Goal: Task Accomplishment & Management: Use online tool/utility

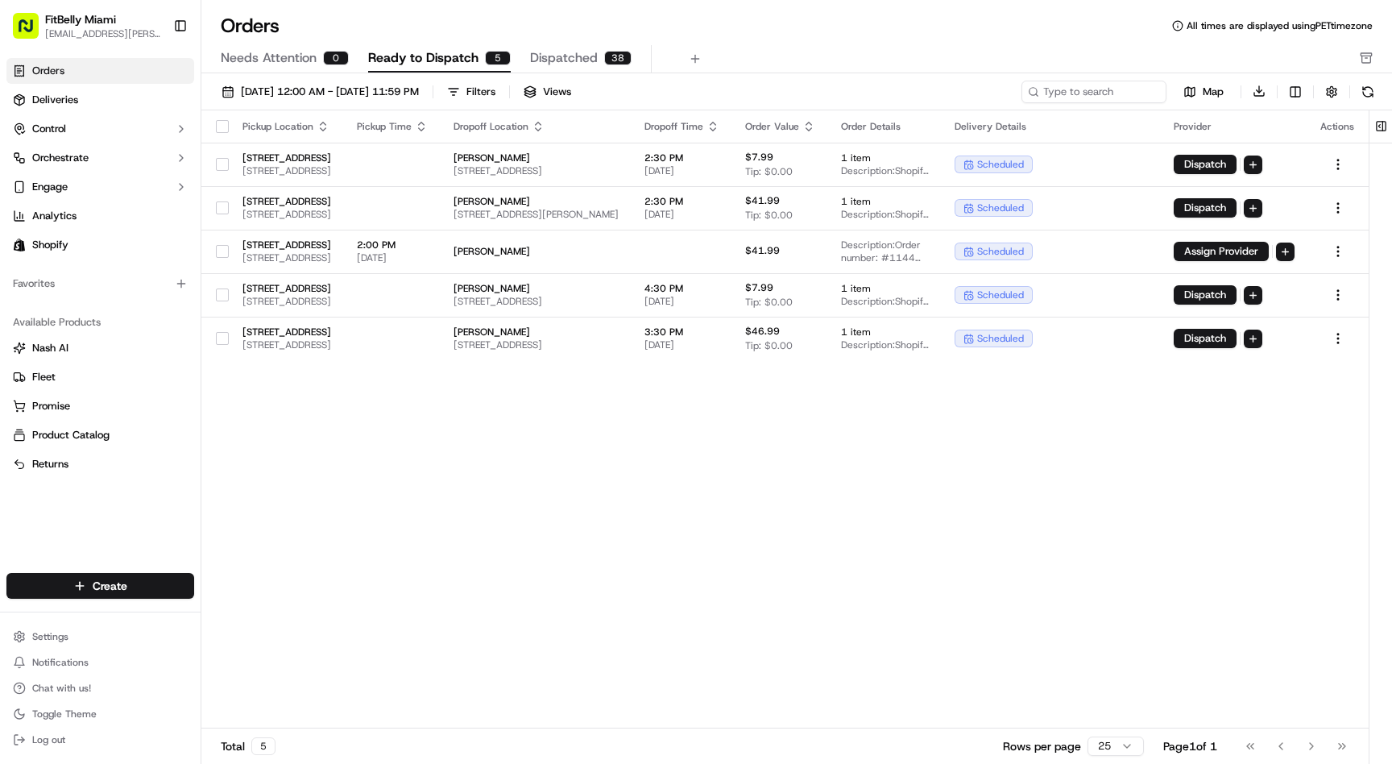
click at [85, 68] on link "Orders" at bounding box center [100, 71] width 188 height 26
click at [441, 205] on td at bounding box center [392, 208] width 97 height 44
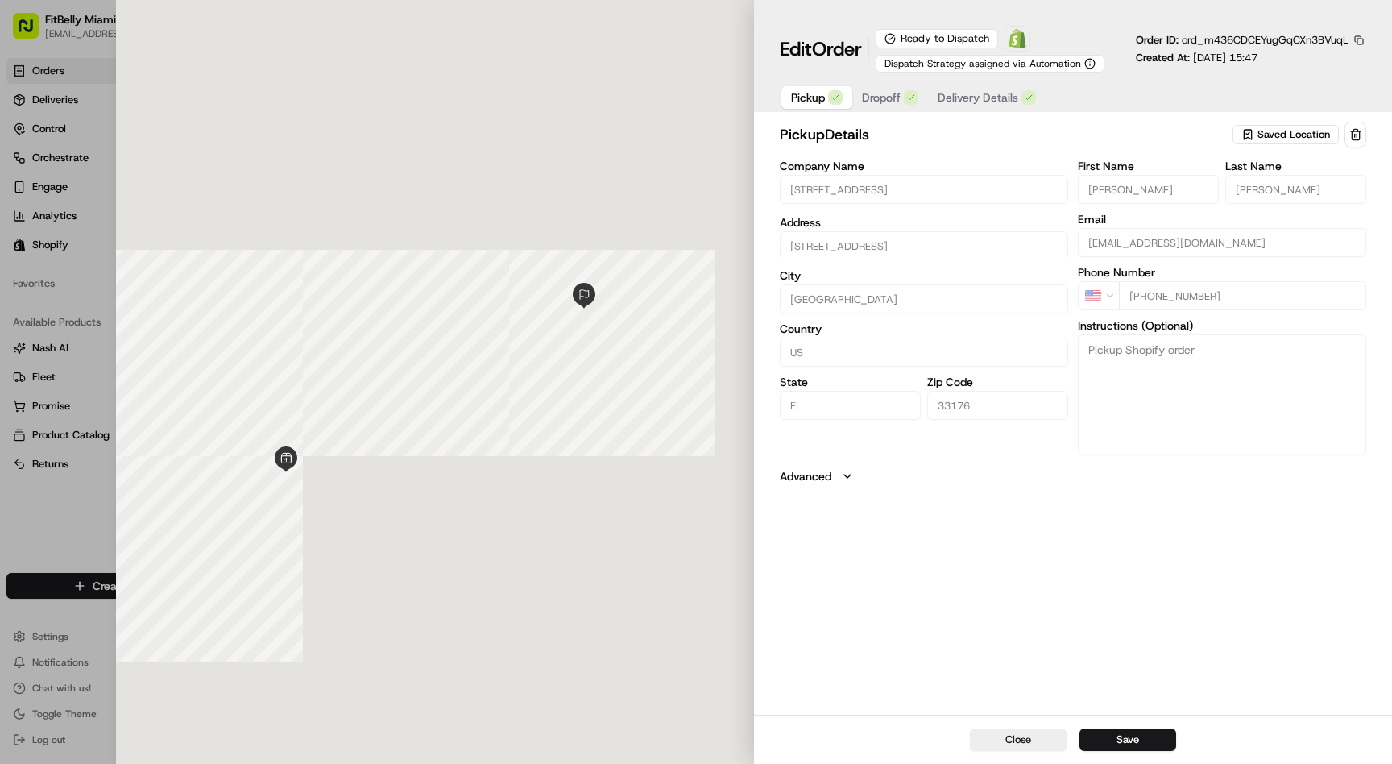
click at [1004, 94] on span "Delivery Details" at bounding box center [978, 97] width 81 height 16
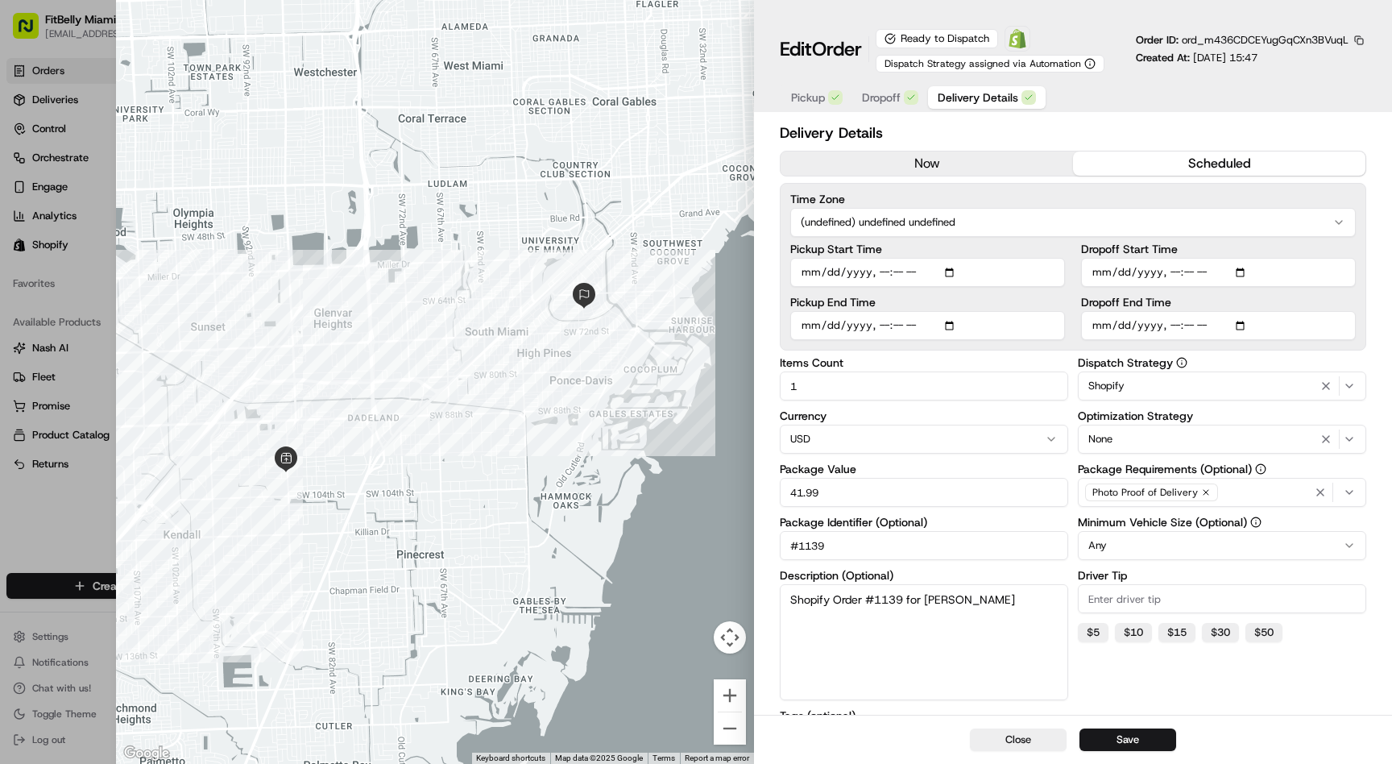
click at [1174, 272] on input "Dropoff Start Time" at bounding box center [1218, 272] width 275 height 29
type input "[DATE]T10:52"
click at [1176, 330] on input "Dropoff End Time" at bounding box center [1218, 325] width 275 height 29
click at [1191, 326] on input "Dropoff End Time" at bounding box center [1218, 325] width 275 height 29
type input "[DATE]T14:10"
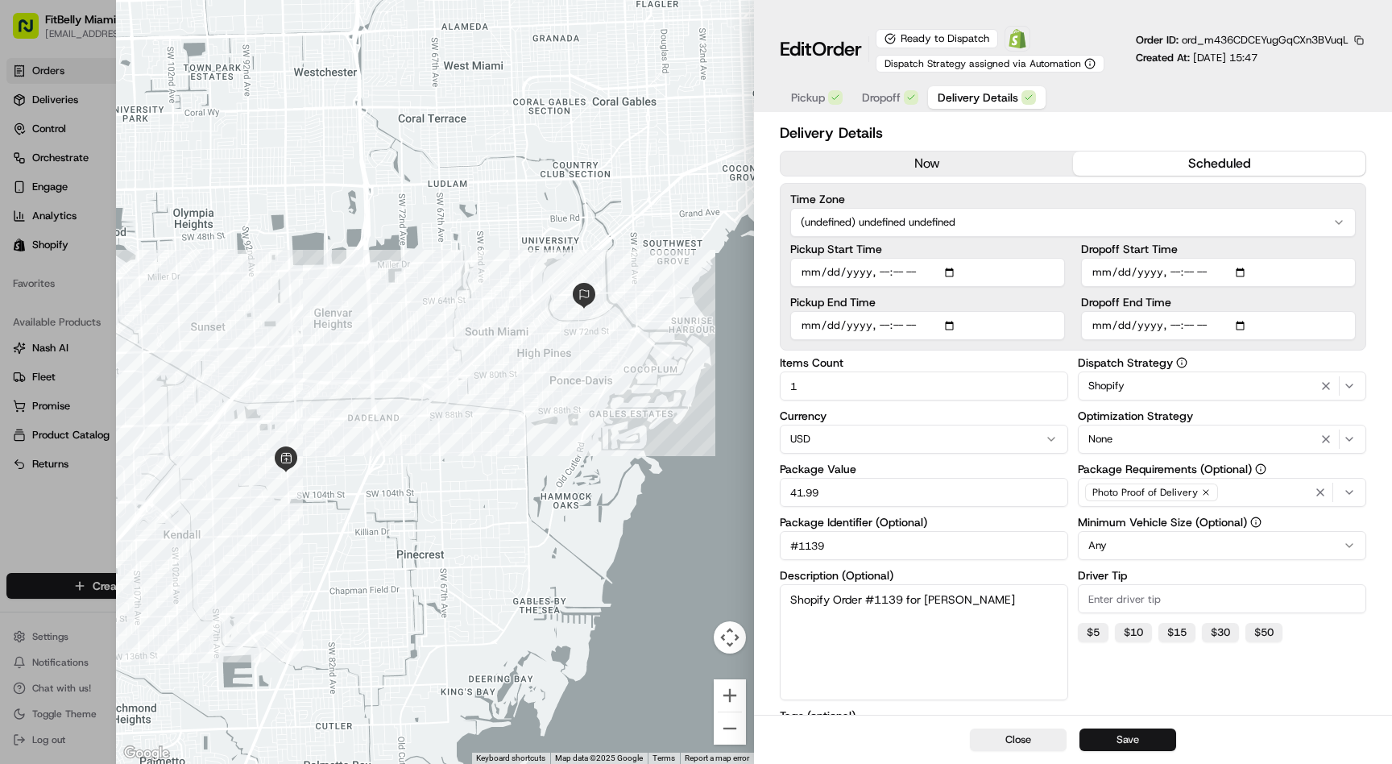
click at [1131, 741] on button "Save" at bounding box center [1128, 739] width 97 height 23
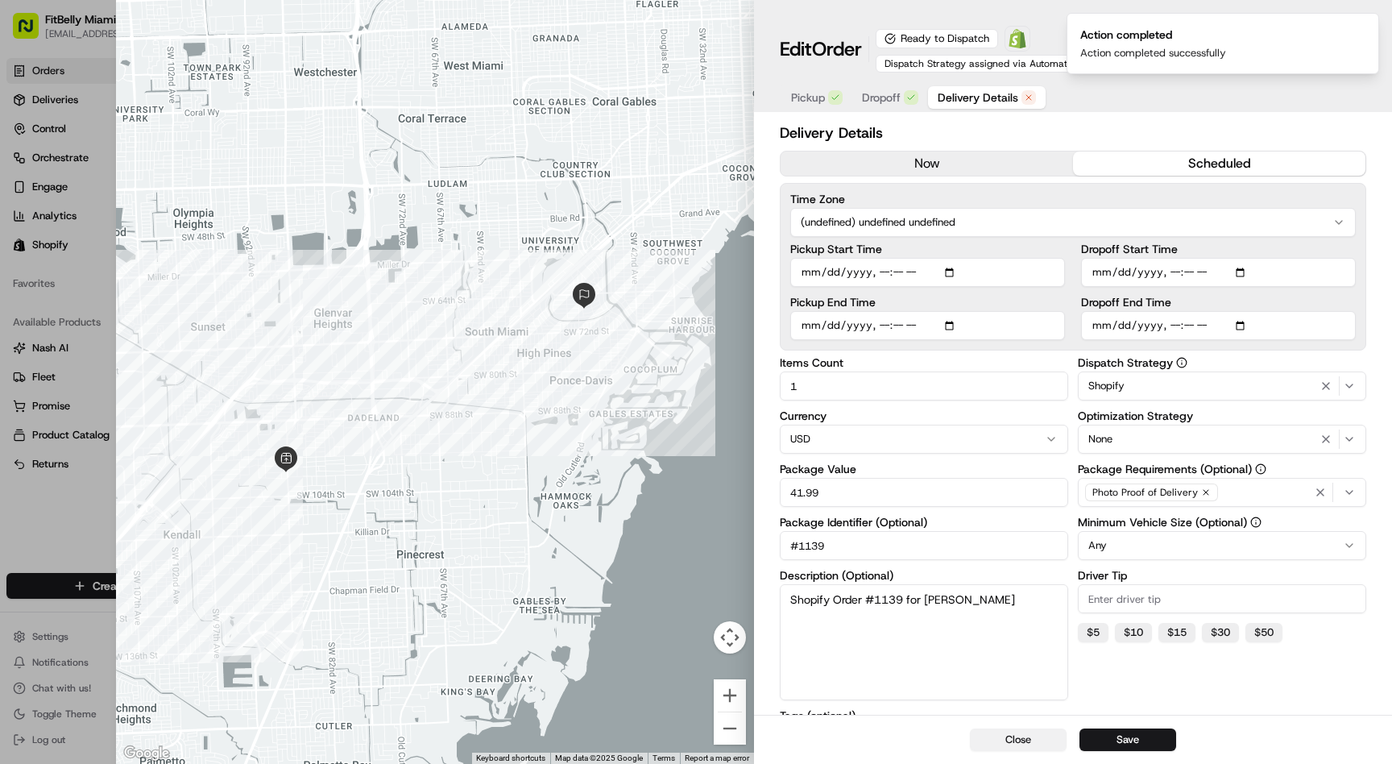
click at [1023, 747] on button "Close" at bounding box center [1018, 739] width 97 height 23
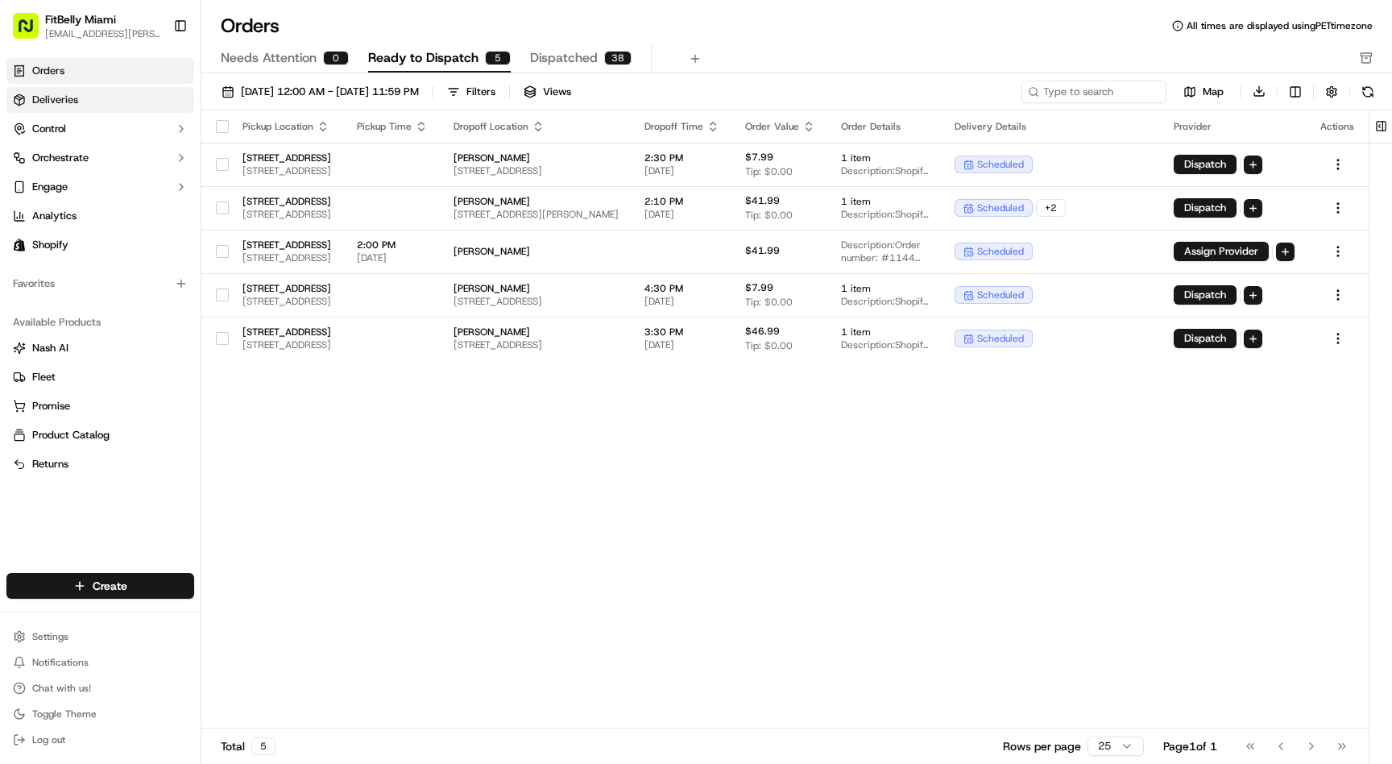
click at [84, 104] on link "Deliveries" at bounding box center [100, 100] width 188 height 26
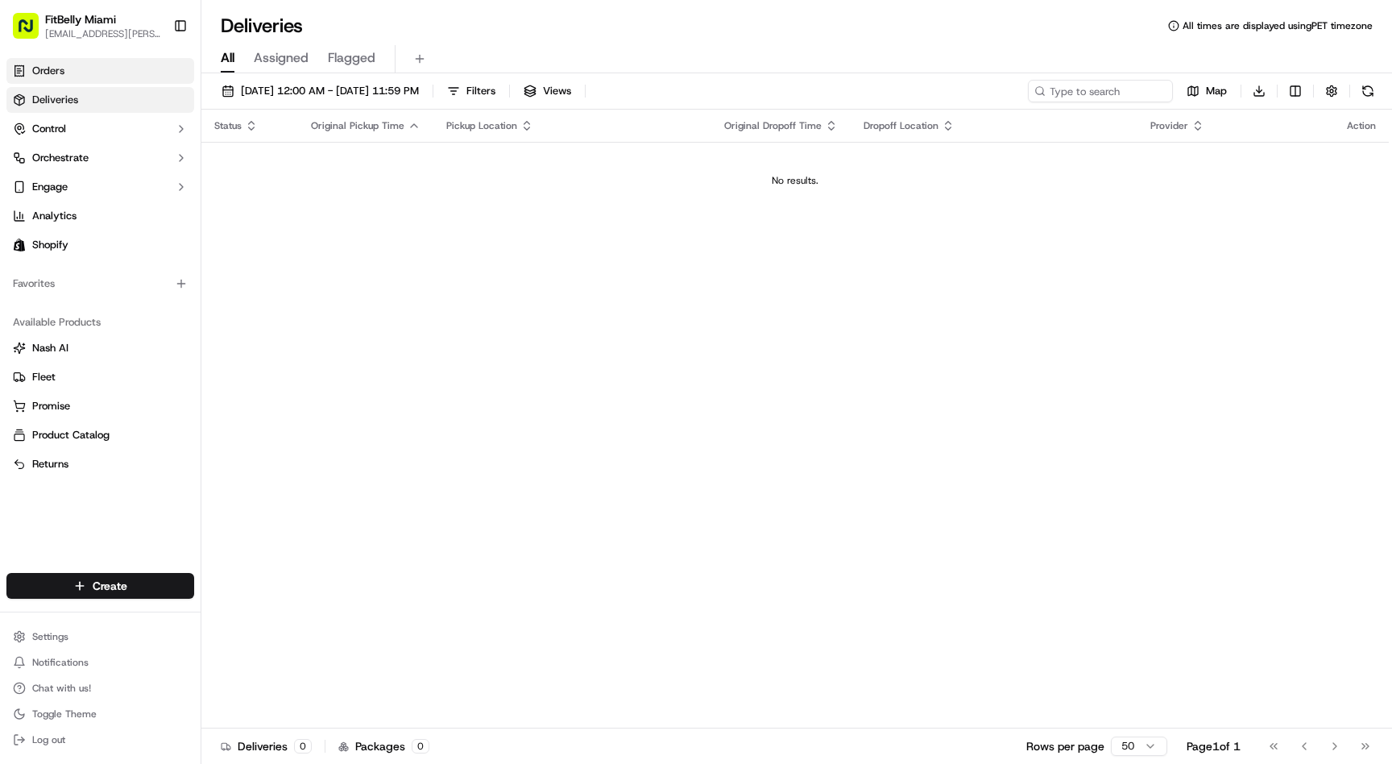
click at [55, 74] on span "Orders" at bounding box center [48, 71] width 32 height 15
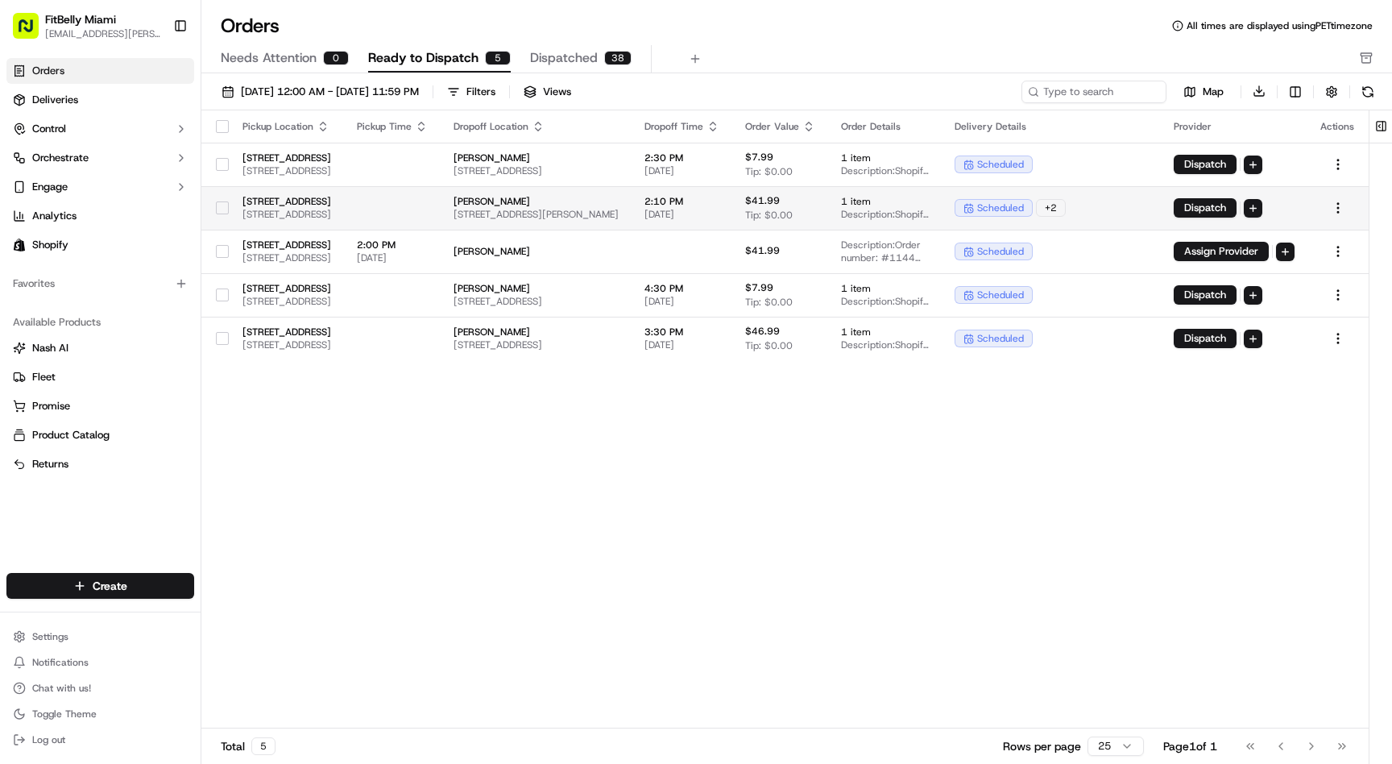
click at [221, 204] on button "button" at bounding box center [222, 207] width 13 height 13
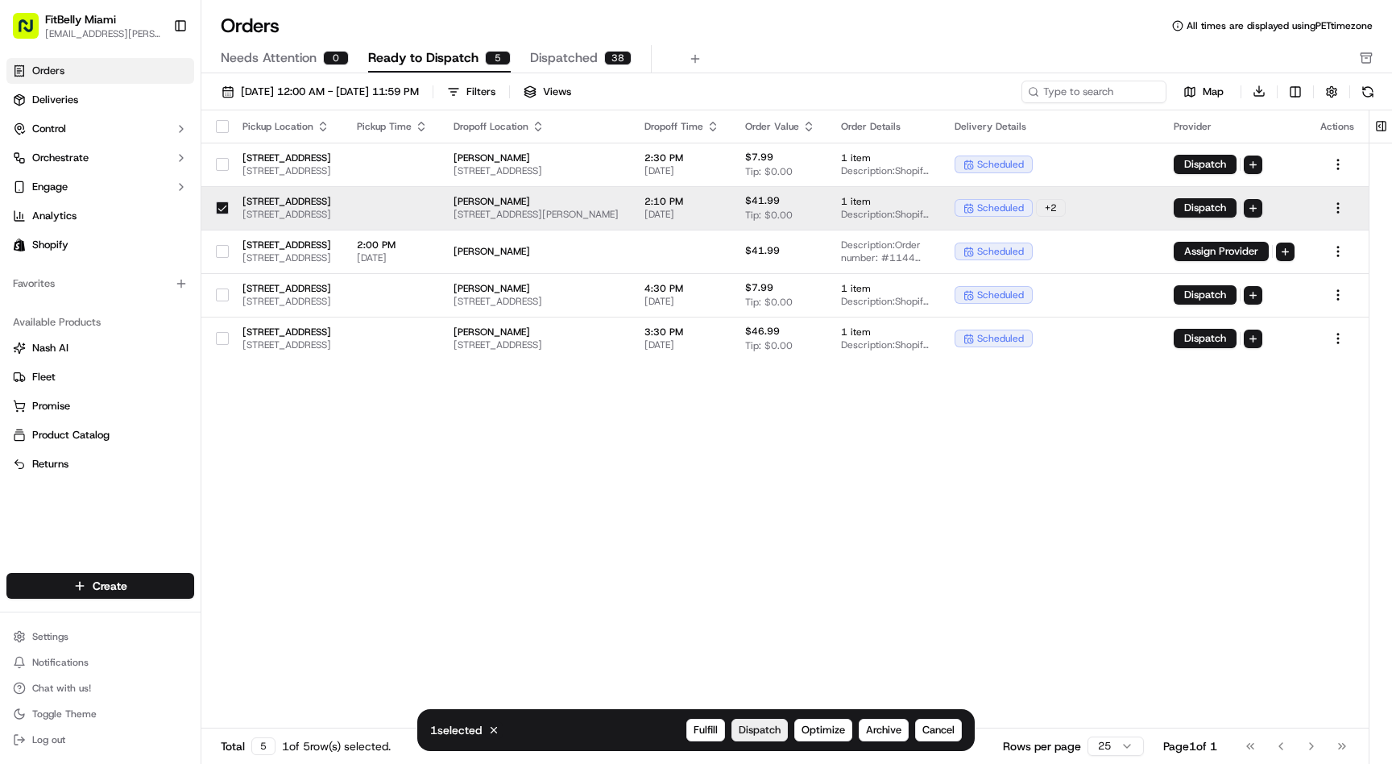
click at [759, 732] on span "Dispatch" at bounding box center [760, 730] width 42 height 15
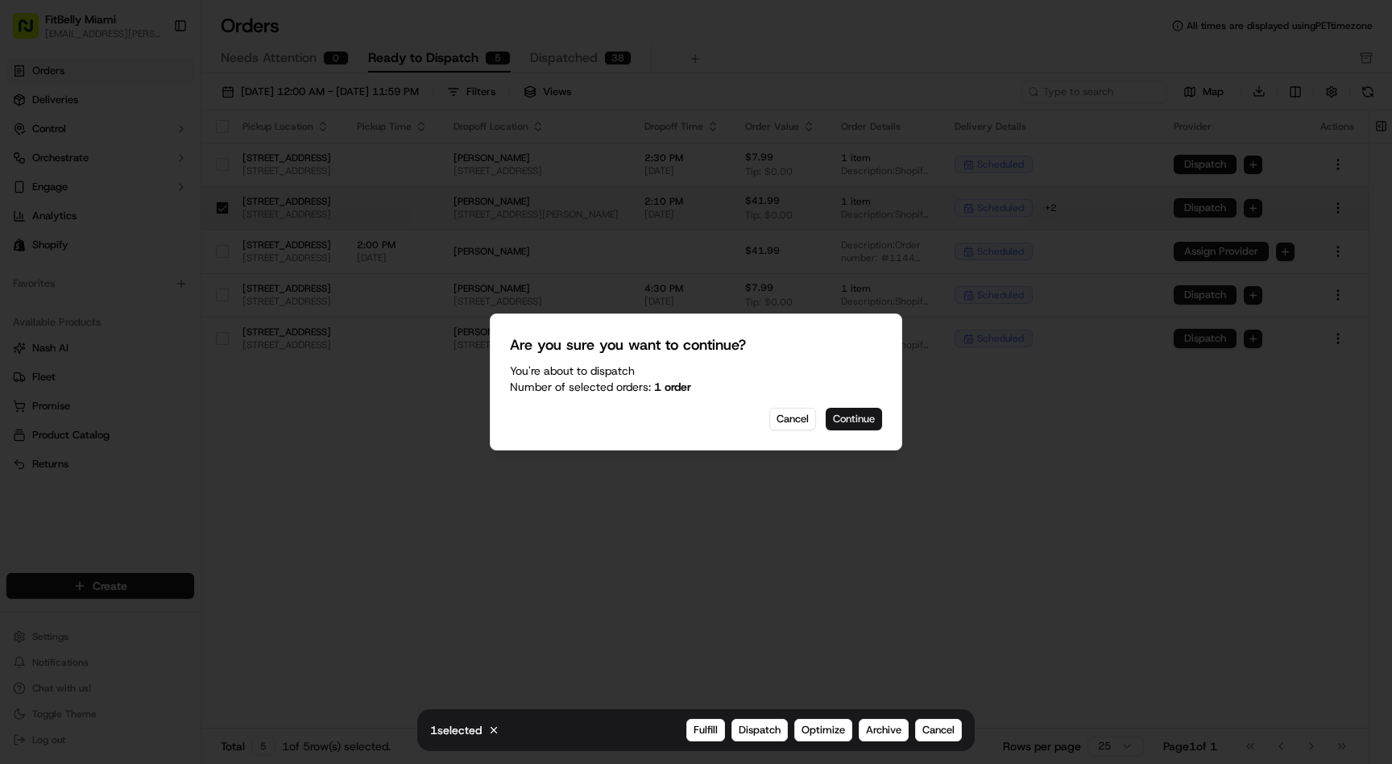
click at [857, 417] on button "Continue" at bounding box center [854, 419] width 56 height 23
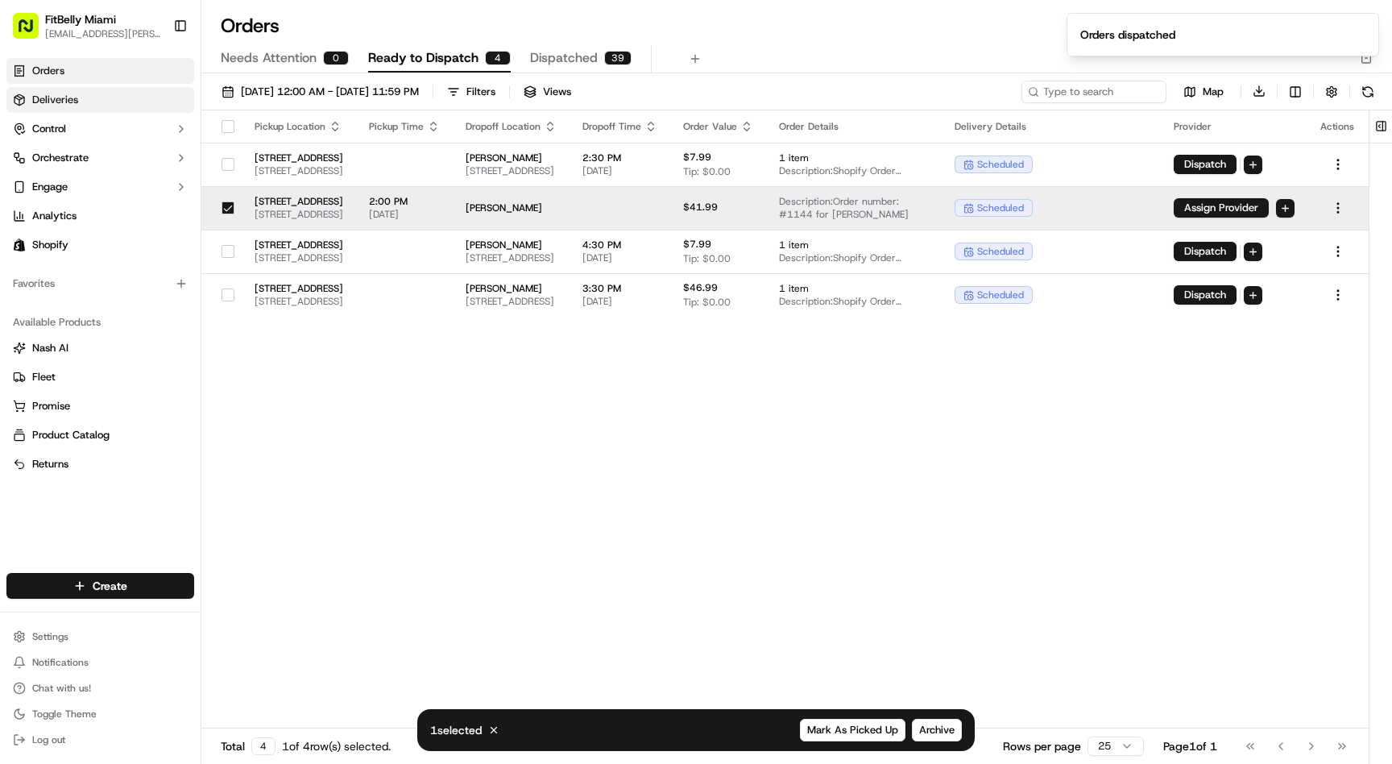
click at [77, 98] on span "Deliveries" at bounding box center [55, 100] width 46 height 15
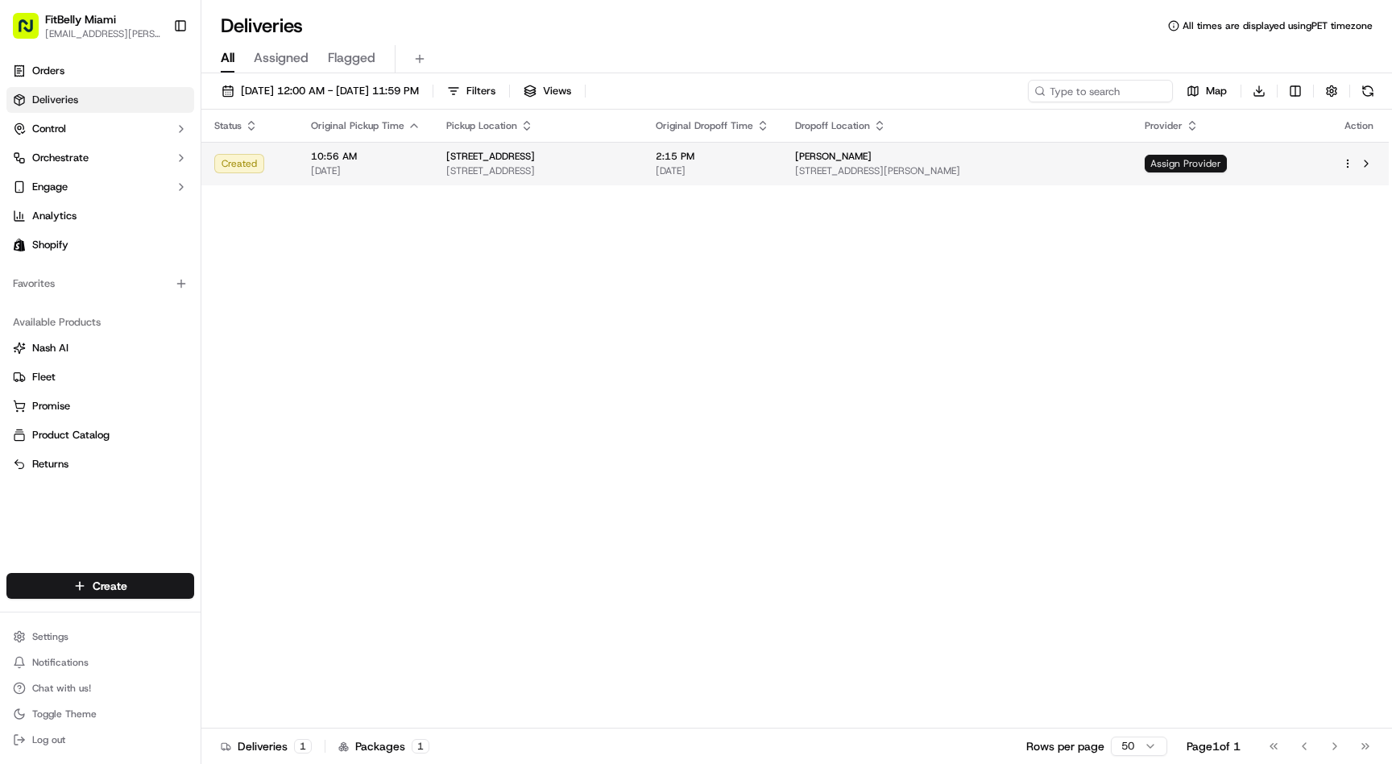
click at [1227, 161] on span "Assign Provider" at bounding box center [1186, 164] width 82 height 18
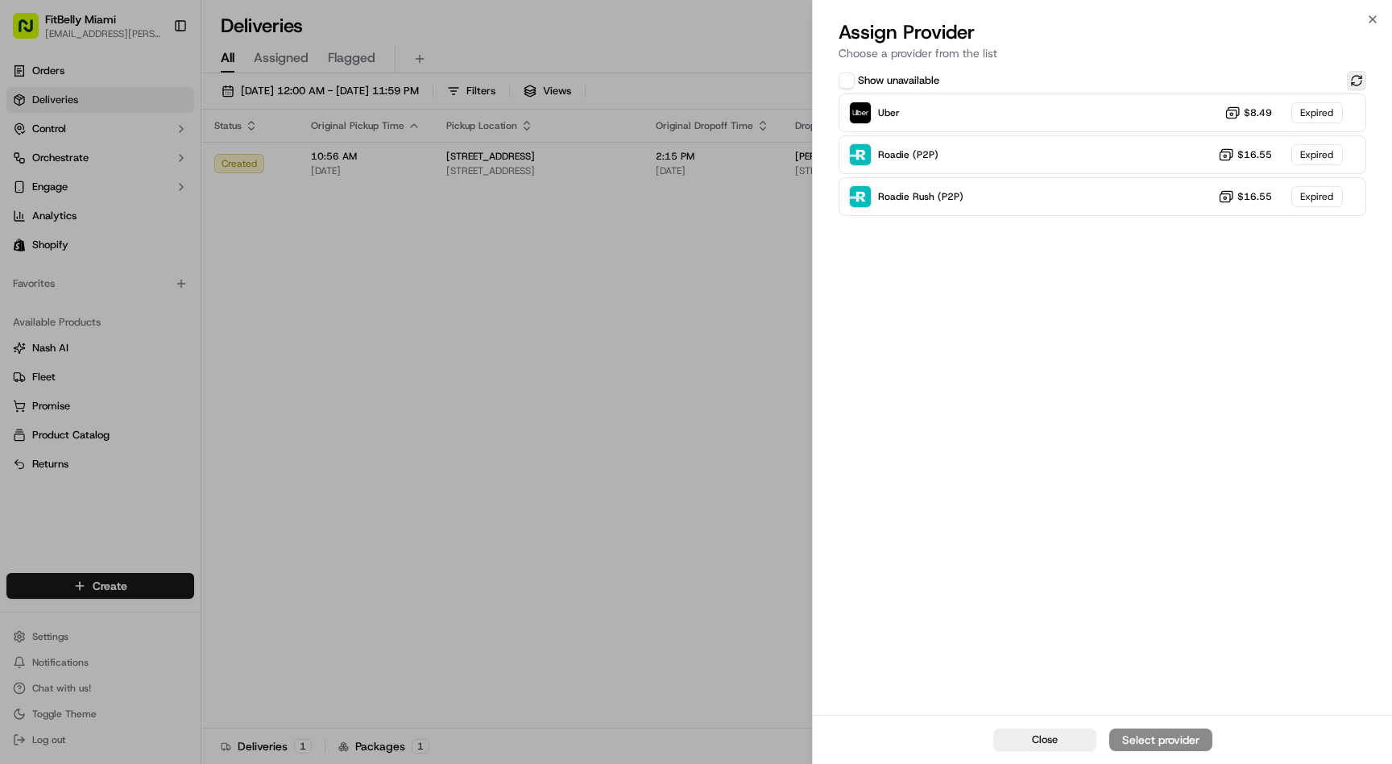
click at [1359, 78] on button at bounding box center [1356, 80] width 19 height 19
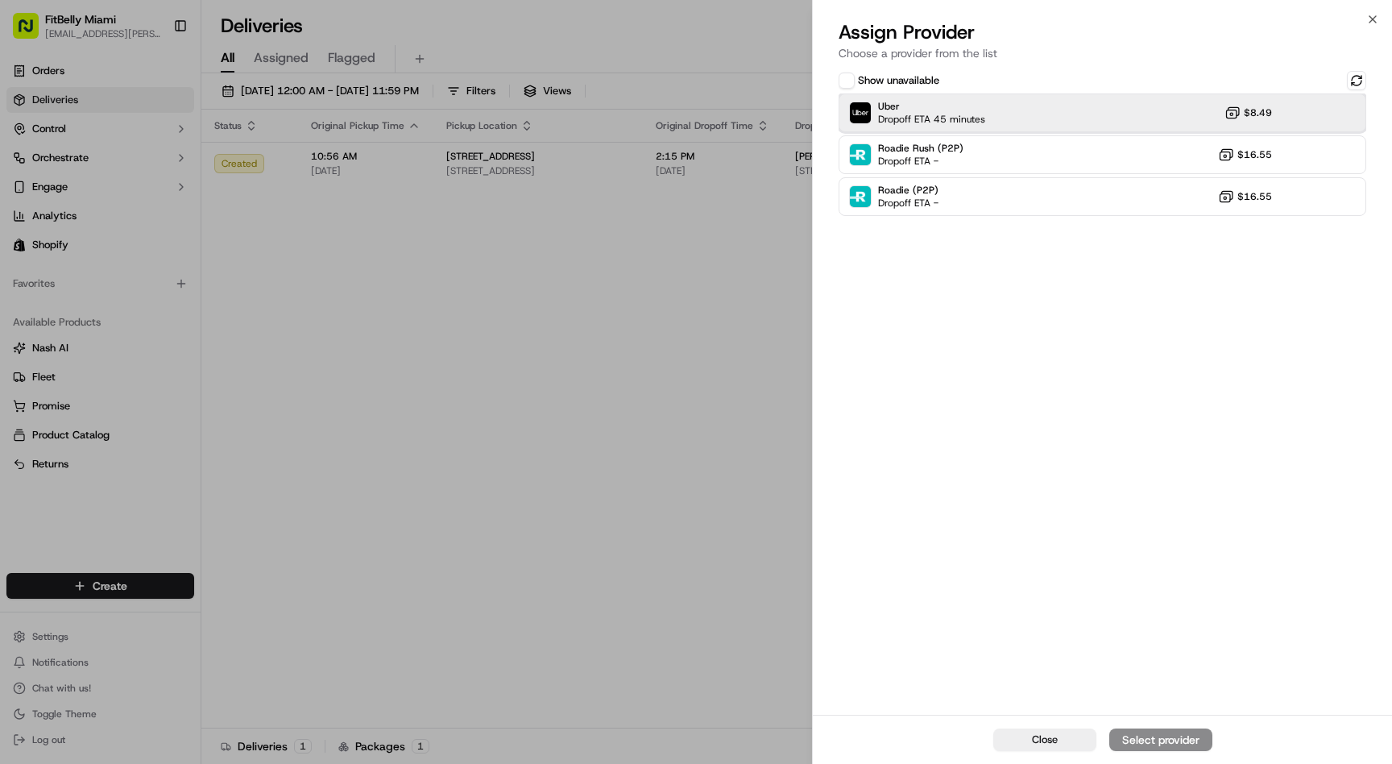
click at [967, 114] on span "Dropoff ETA 45 minutes" at bounding box center [931, 119] width 107 height 13
click at [1161, 739] on div "Assign Provider" at bounding box center [1161, 740] width 79 height 16
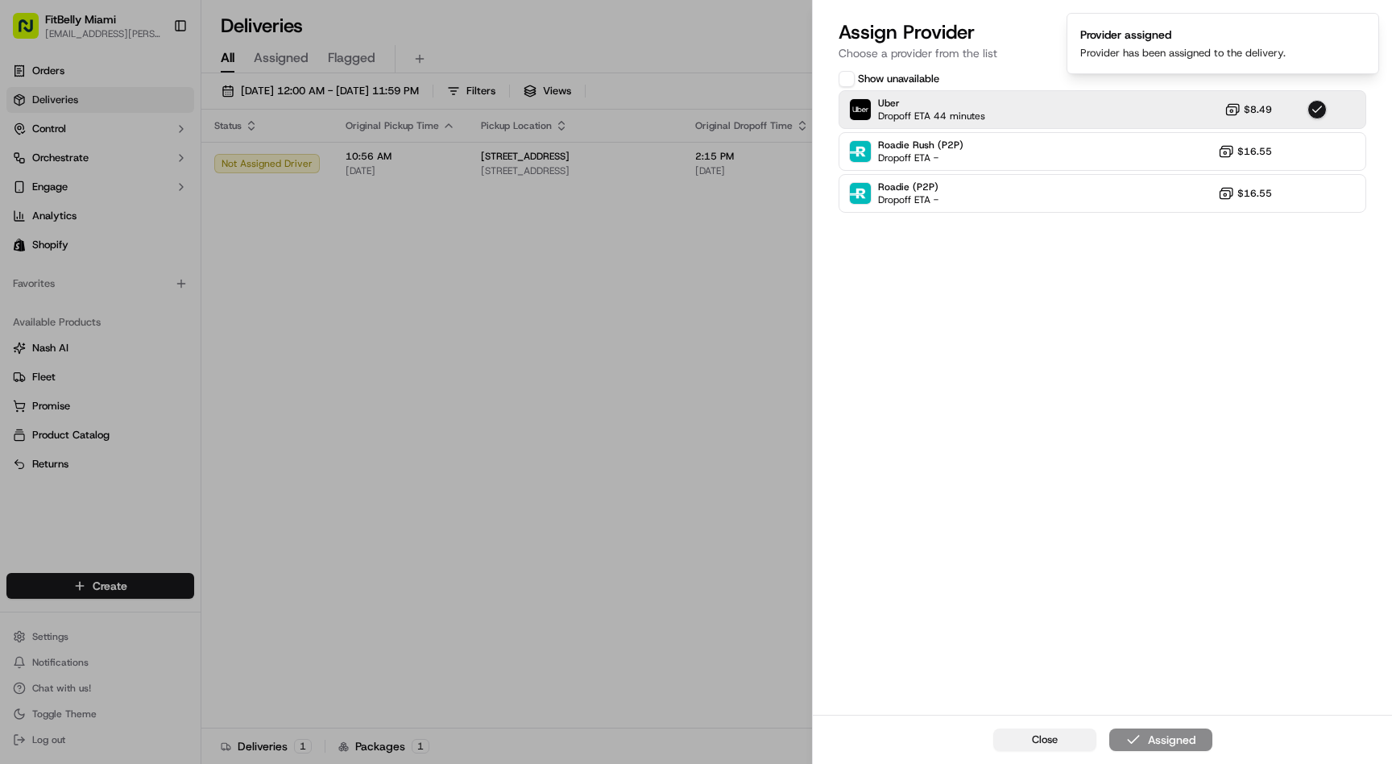
click at [1048, 741] on span "Close" at bounding box center [1045, 739] width 26 height 15
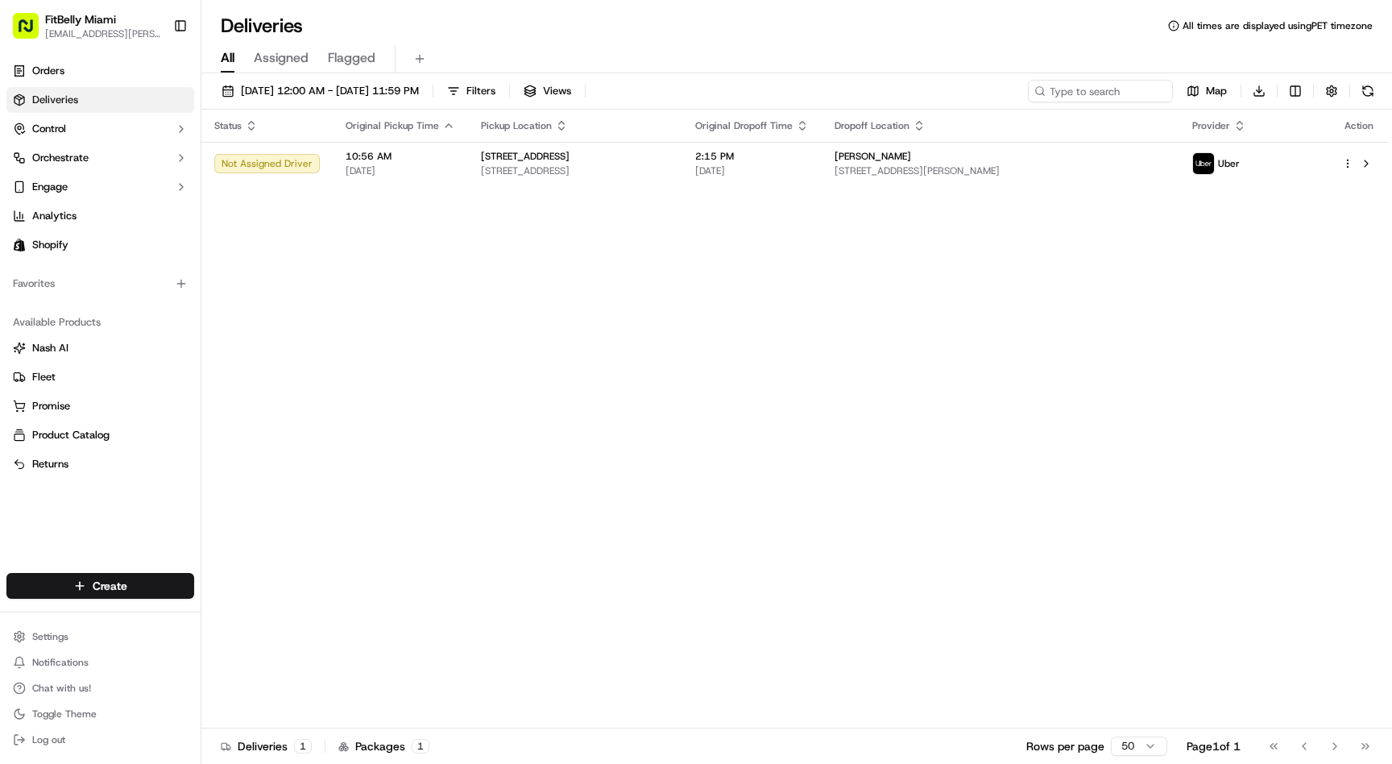
click at [580, 453] on div "Status Original Pickup Time Pickup Location Original Dropoff Time Dropoff Locat…" at bounding box center [795, 419] width 1188 height 619
click at [49, 70] on span "Orders" at bounding box center [48, 71] width 32 height 15
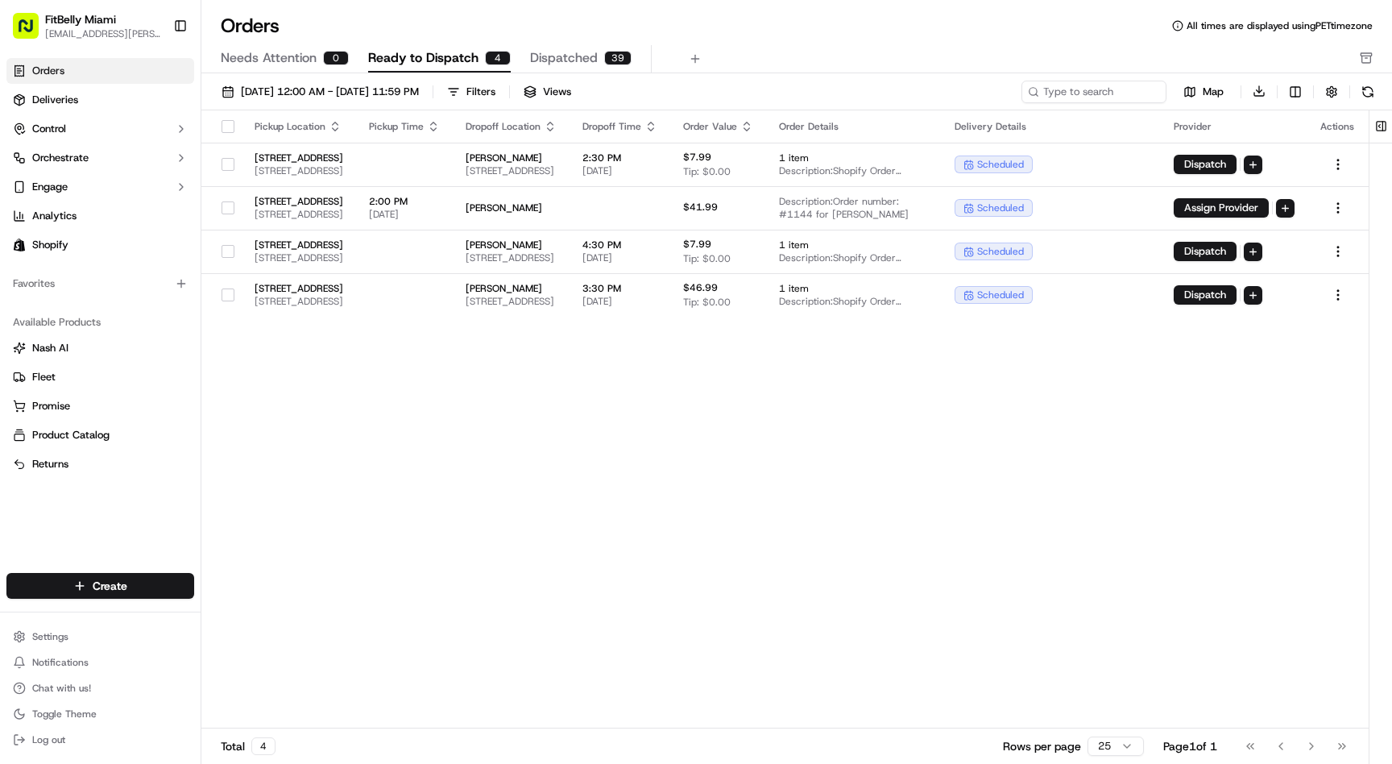
click at [824, 40] on div "Orders All times are displayed using PET timezone Needs Attention 0 Ready to Di…" at bounding box center [796, 43] width 1191 height 60
